Goal: Book appointment/travel/reservation

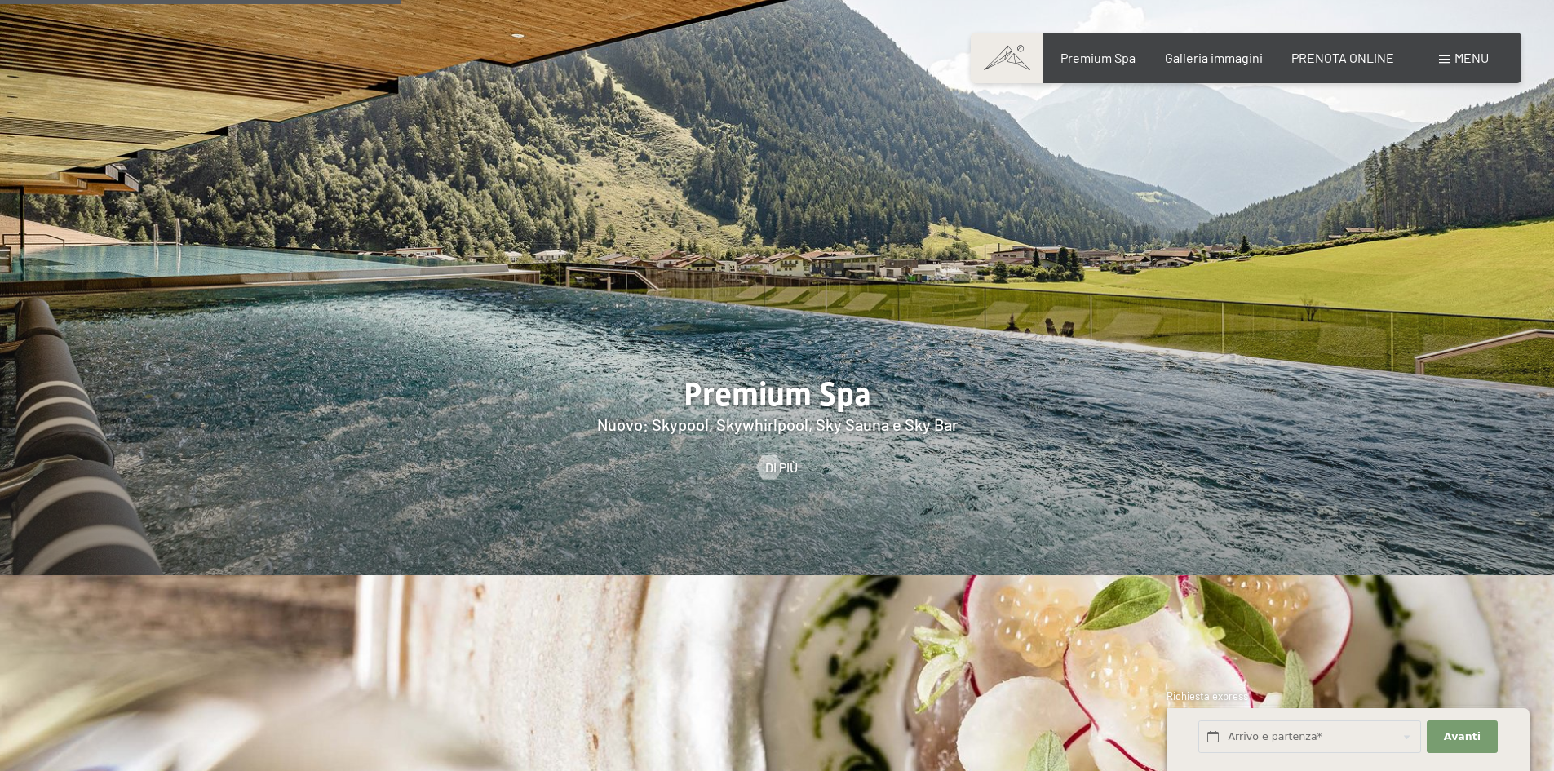
scroll to position [2365, 0]
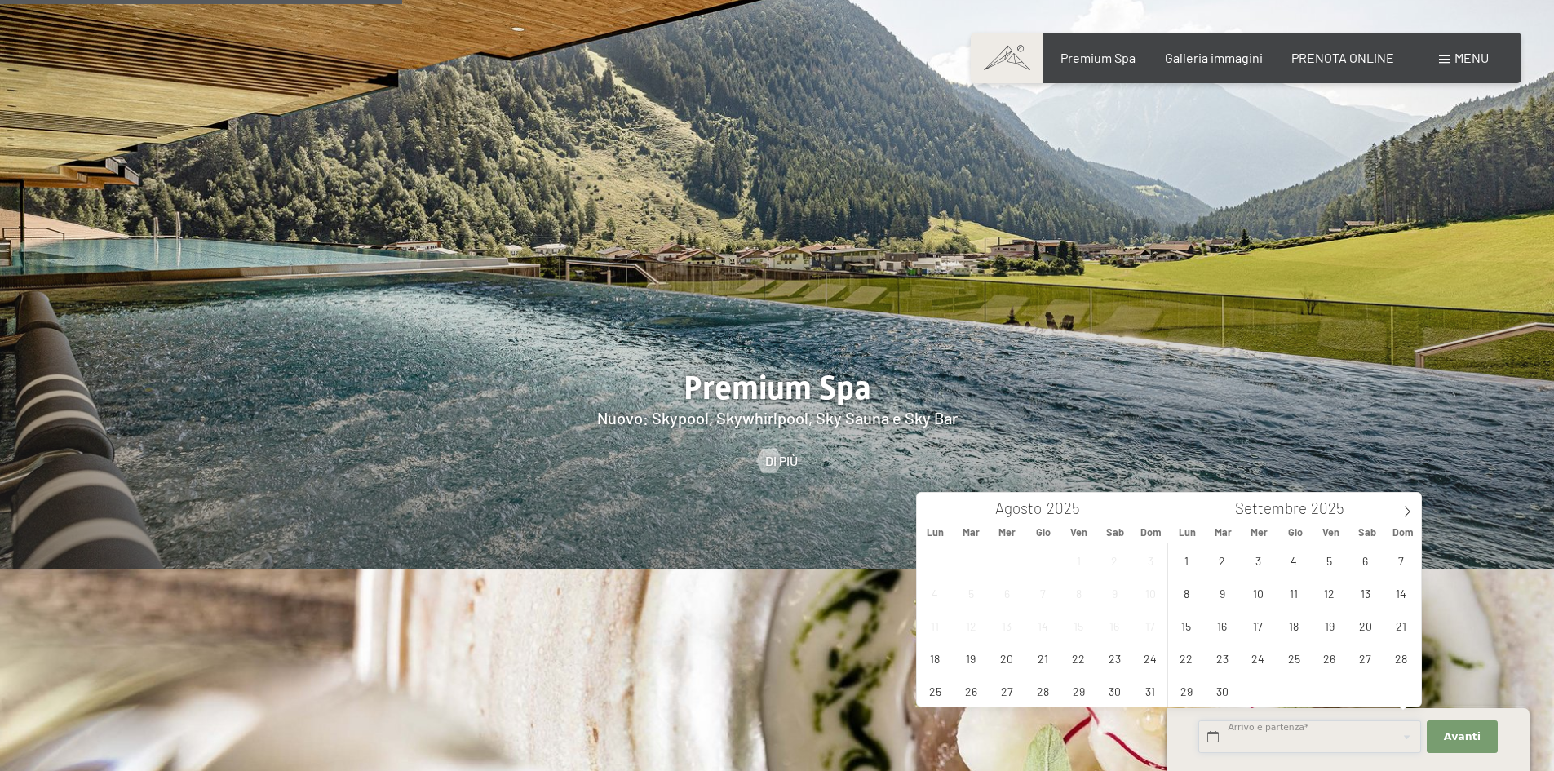
click at [1251, 730] on input "text" at bounding box center [1309, 736] width 223 height 33
click at [1216, 556] on span "2" at bounding box center [1223, 560] width 32 height 32
click at [1394, 553] on span "7" at bounding box center [1401, 560] width 32 height 32
type input "Mar. 02/09/2025 - Dom. 07/09/2025"
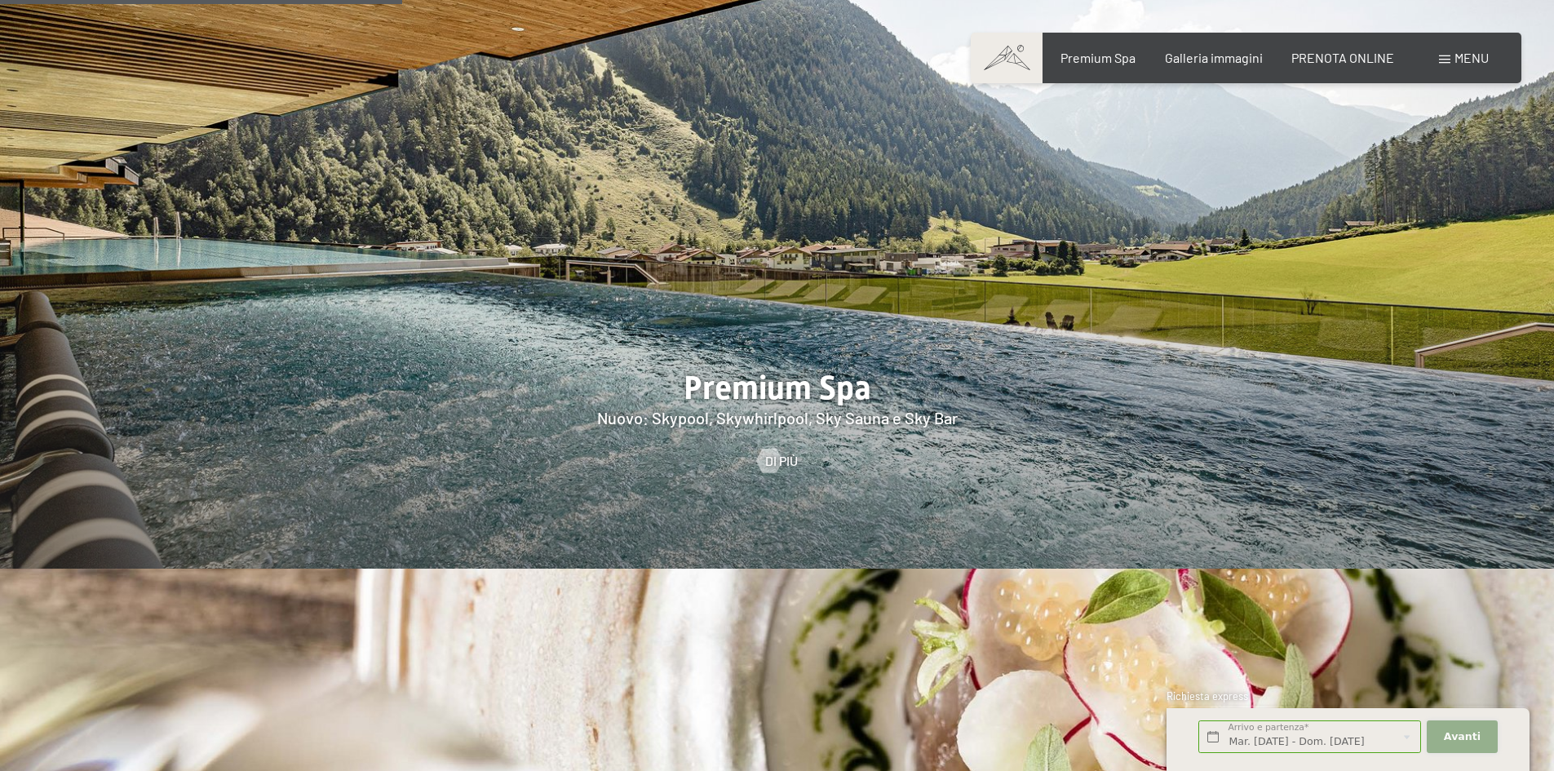
scroll to position [0, 0]
click at [1454, 735] on span "Avanti" at bounding box center [1462, 736] width 37 height 15
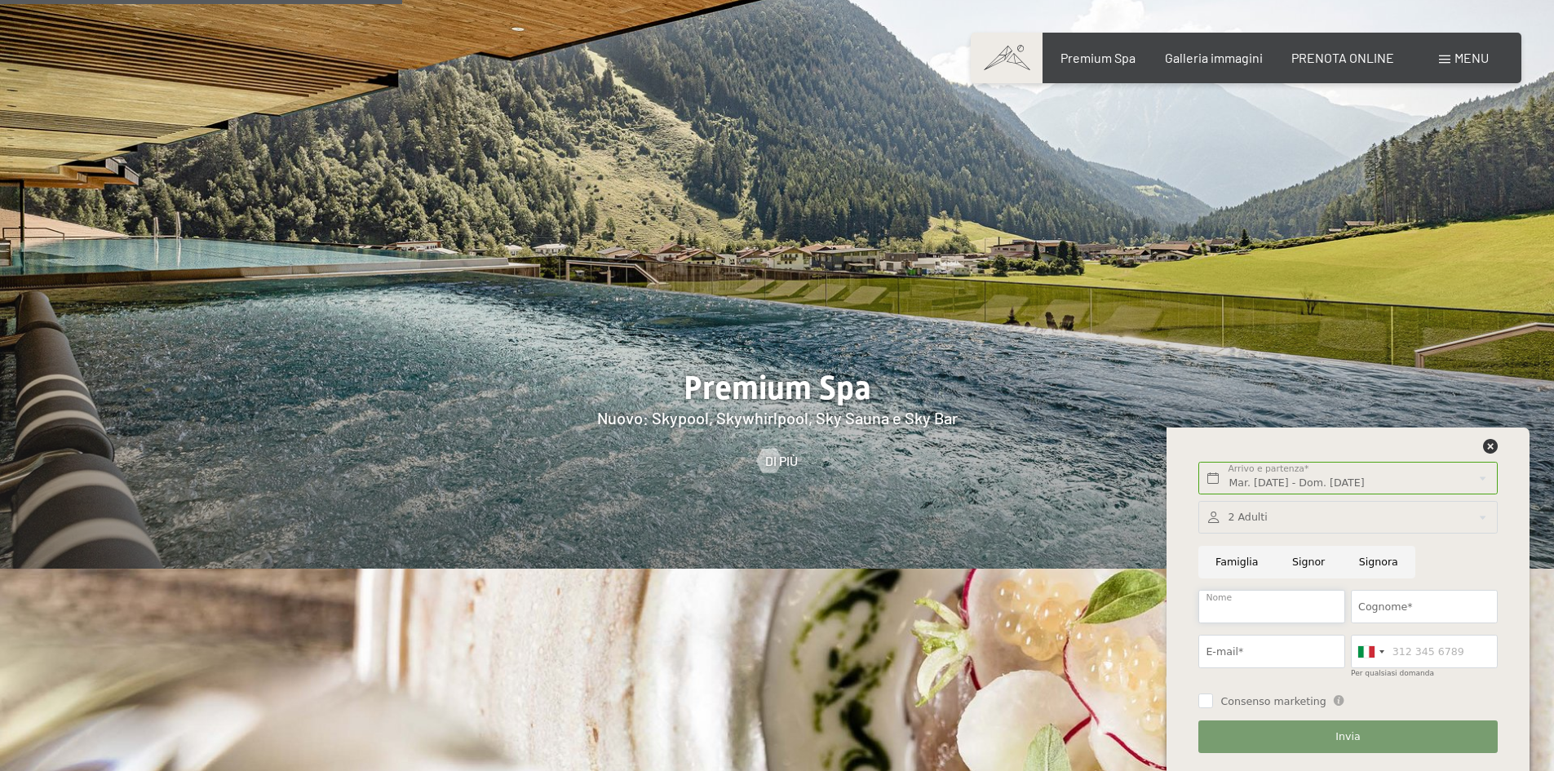
click at [1254, 607] on input "Nome" at bounding box center [1271, 606] width 147 height 33
type input "DANIELE"
type input "tempini"
click at [1279, 653] on input "E-mail*" at bounding box center [1271, 651] width 147 height 33
type input "t_daniele1@yahoo.it"
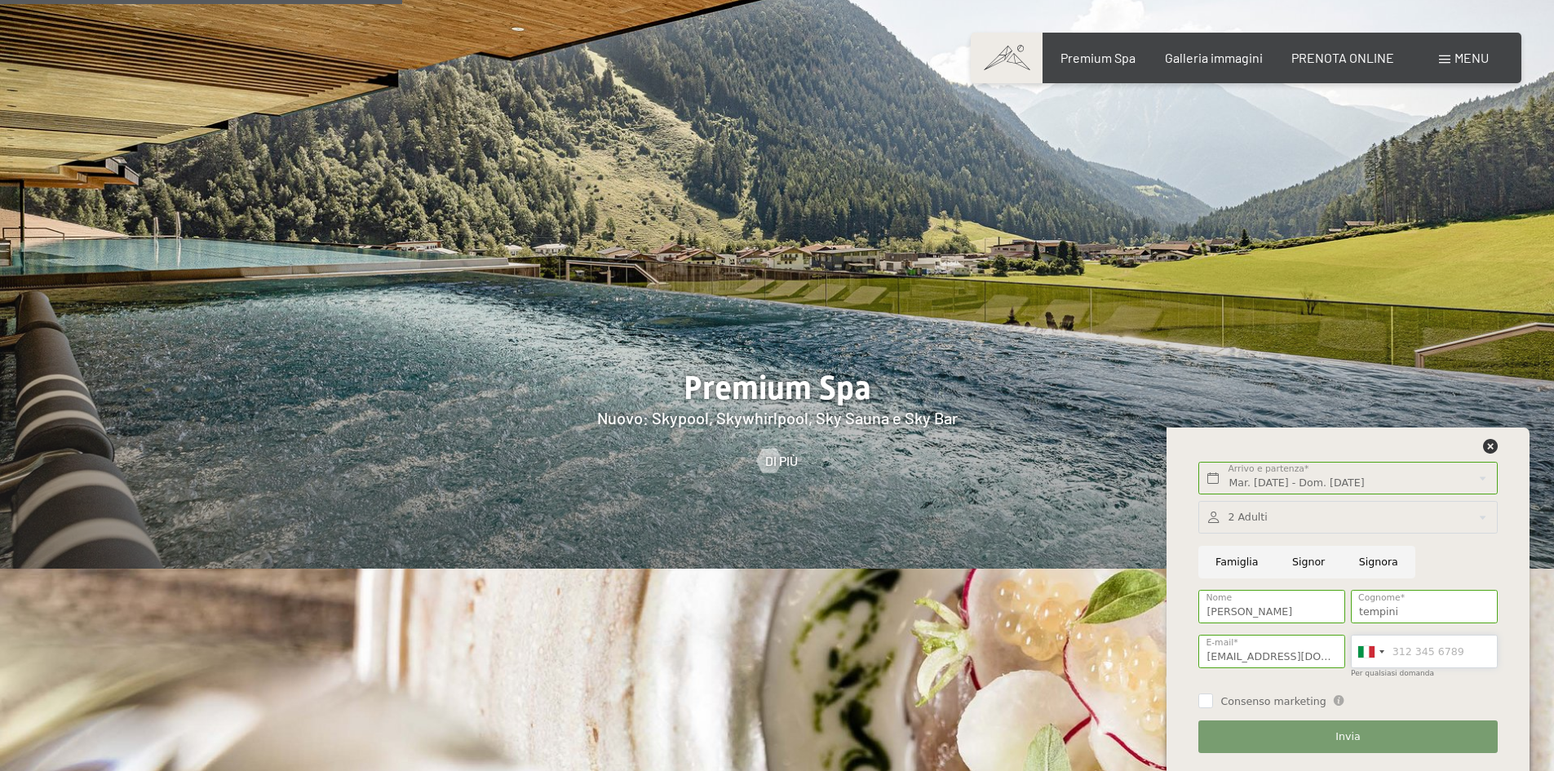
click at [1459, 639] on input "Per qualsiasi domanda" at bounding box center [1424, 651] width 147 height 33
type input "3490779428"
drag, startPoint x: 1202, startPoint y: 703, endPoint x: 1253, endPoint y: 720, distance: 53.1
click at [1203, 703] on input "Consenso marketing" at bounding box center [1205, 700] width 15 height 15
checkbox input "true"
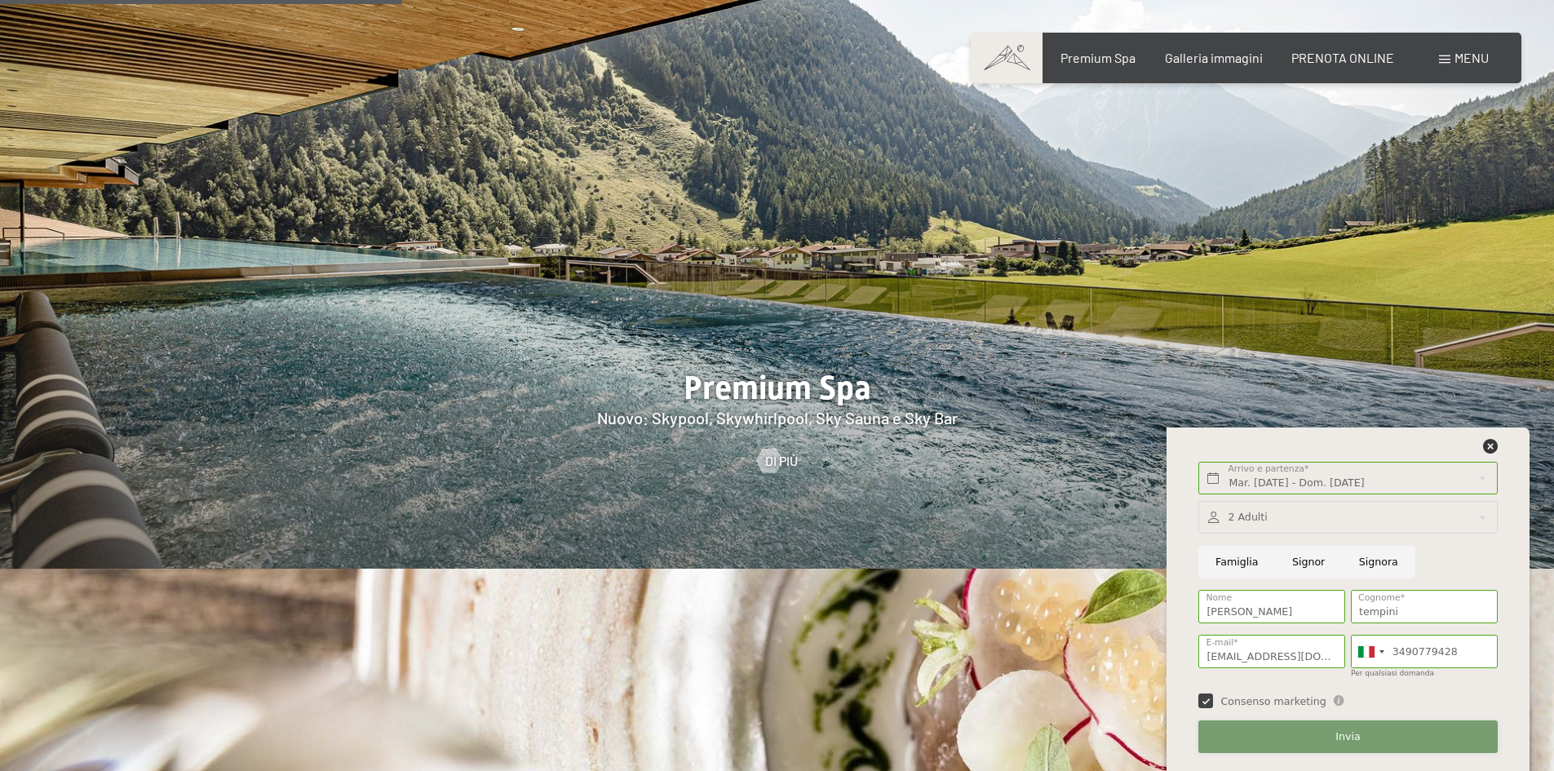
click at [1331, 724] on button "Invia" at bounding box center [1347, 736] width 299 height 33
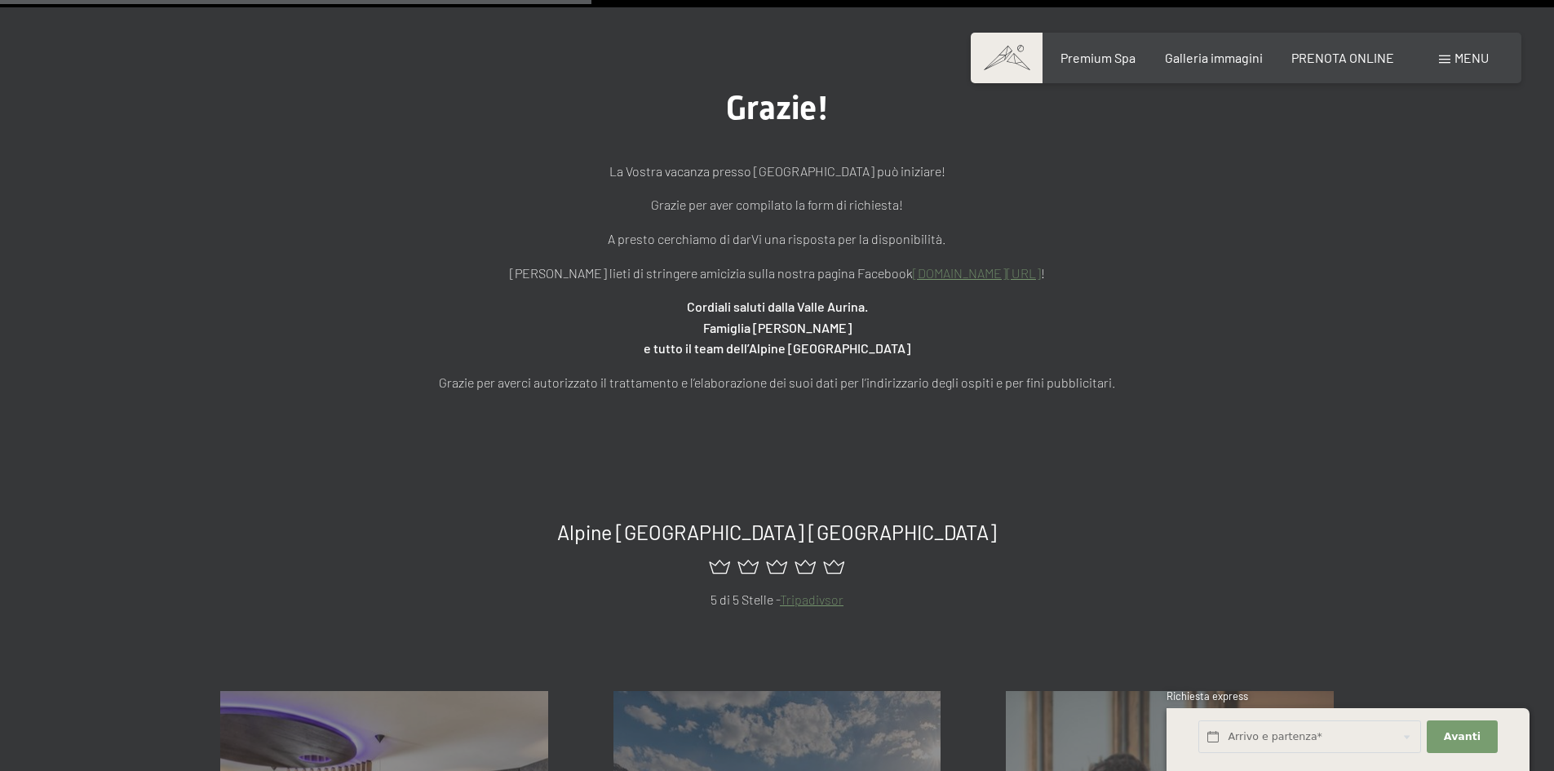
scroll to position [1142, 0]
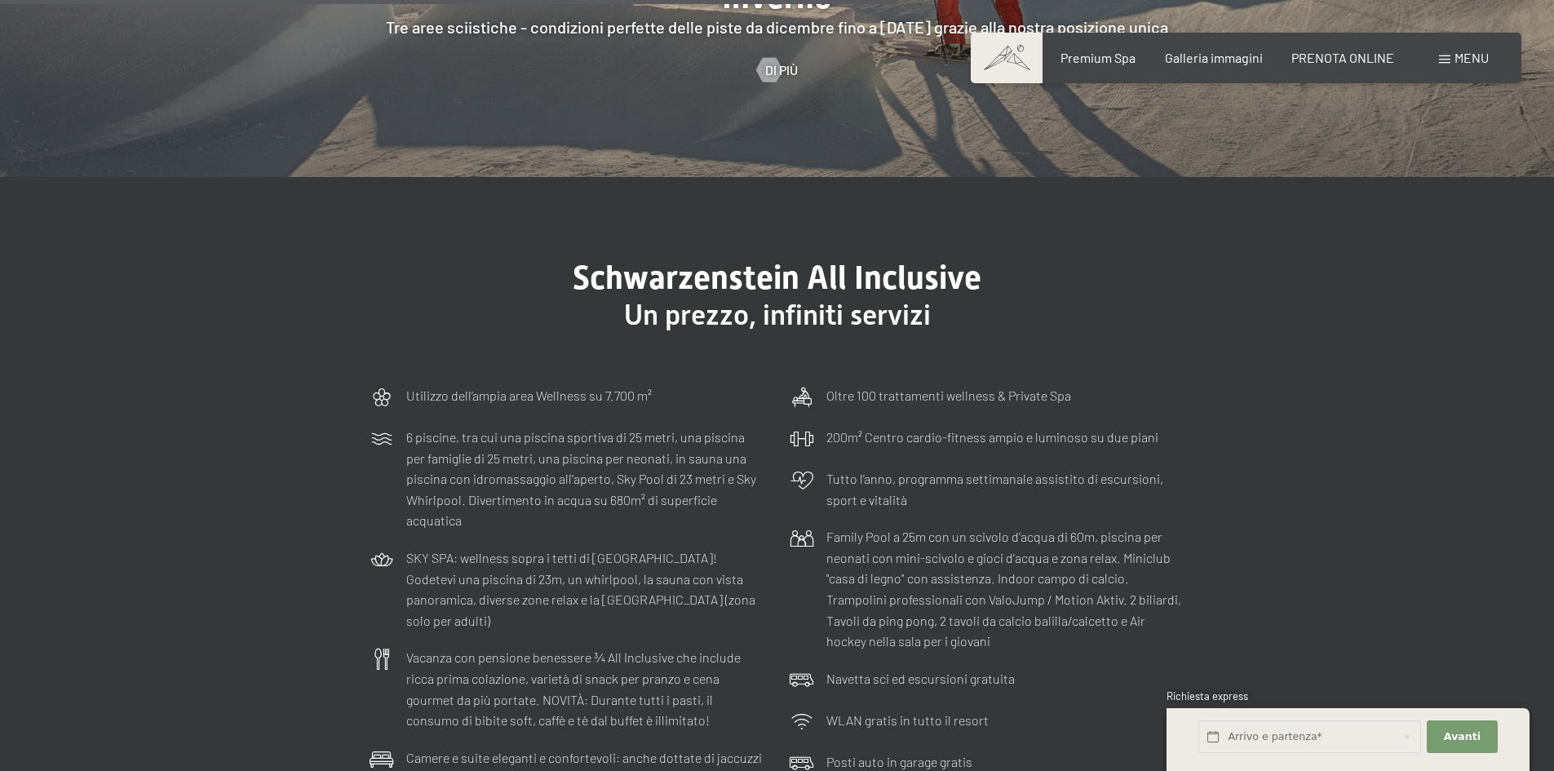
scroll to position [4813, 0]
